Goal: Task Accomplishment & Management: Use online tool/utility

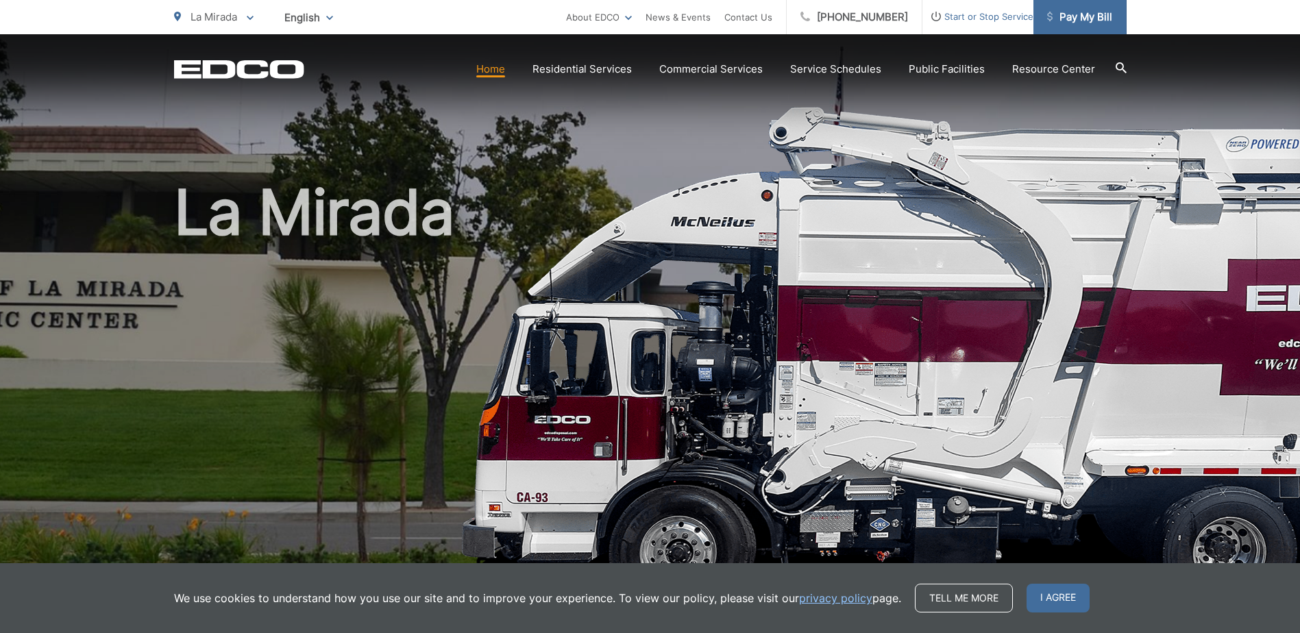
click at [1082, 18] on span "Pay My Bill" at bounding box center [1079, 17] width 65 height 16
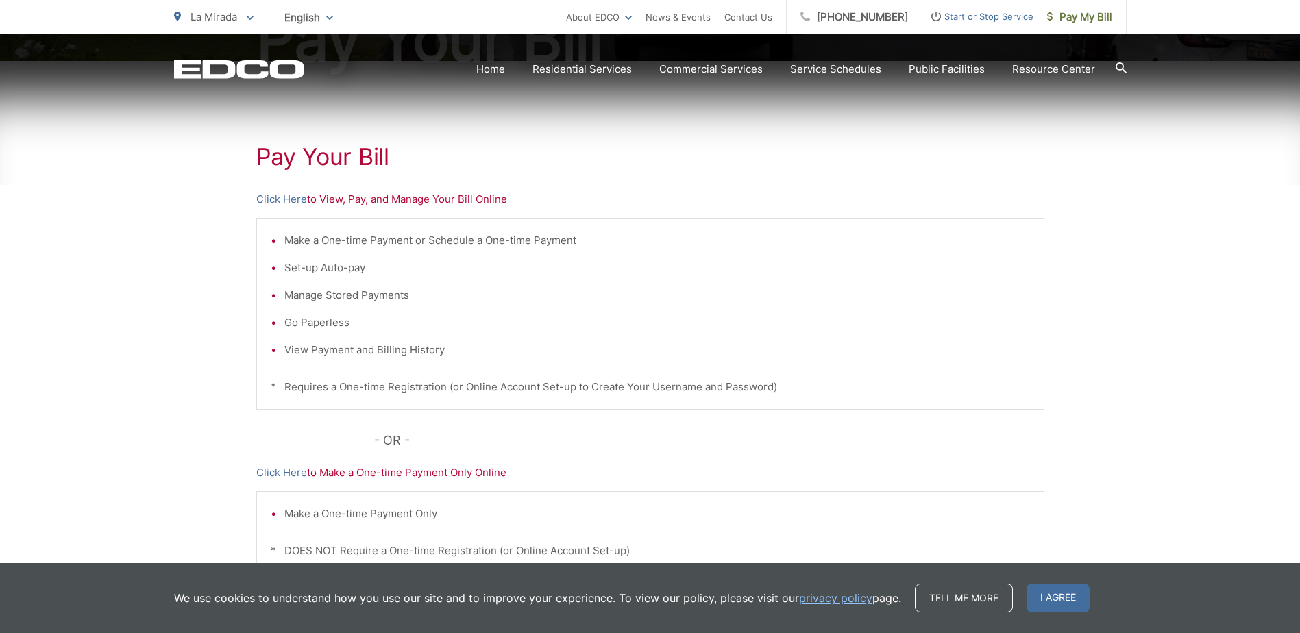
scroll to position [273, 0]
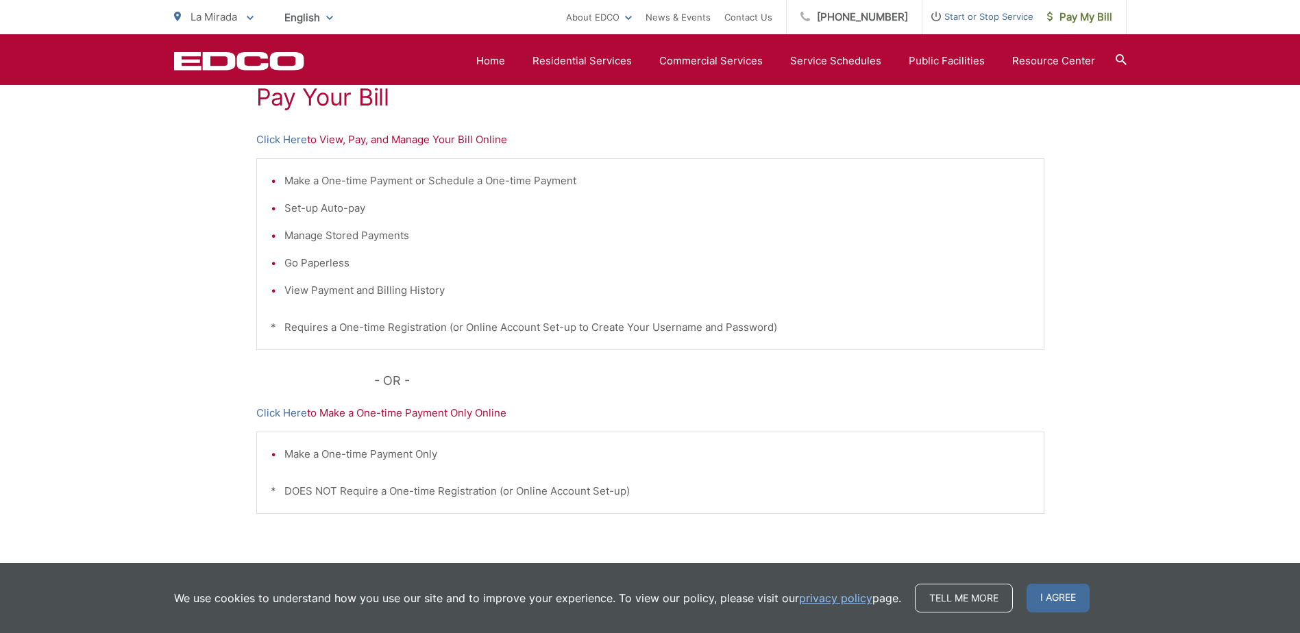
click at [399, 142] on p "Click Here to View, Pay, and Manage Your Bill Online" at bounding box center [650, 140] width 788 height 16
click at [272, 138] on link "Click Here" at bounding box center [281, 140] width 51 height 16
